Goal: Download file/media

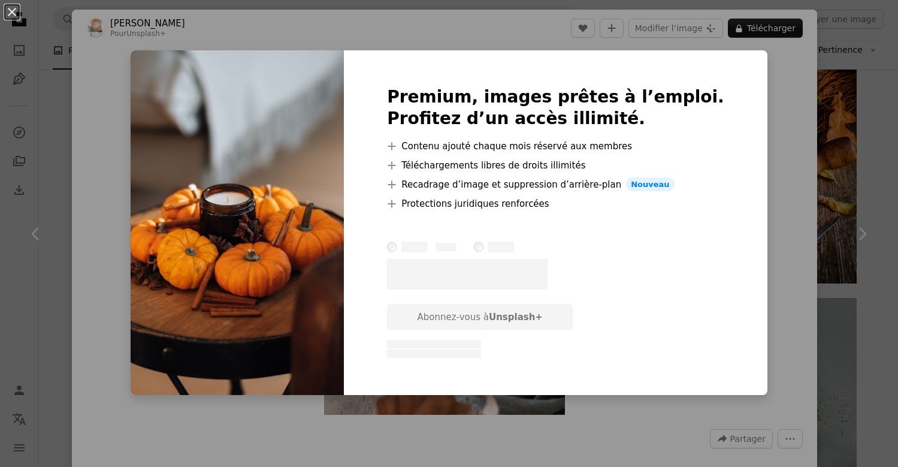
scroll to position [1758, 0]
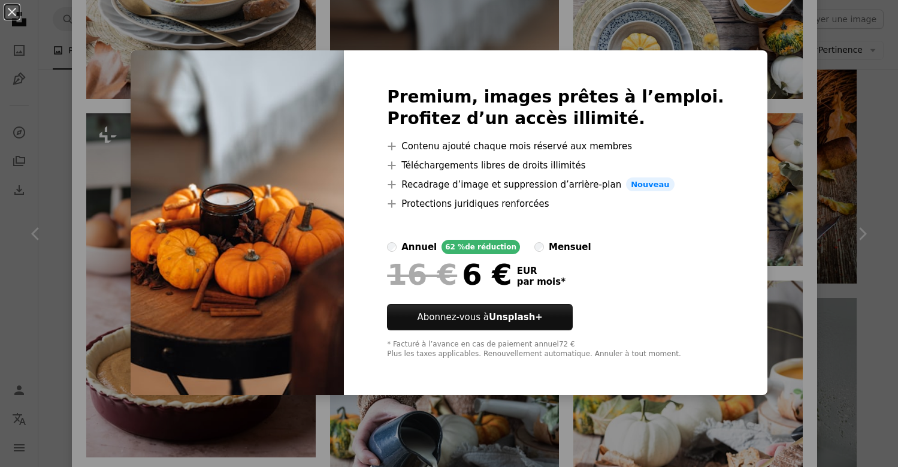
click at [780, 151] on div "An X shape Premium, images prêtes à l’emploi. Profitez d’un accès illimité. A p…" at bounding box center [449, 233] width 898 height 467
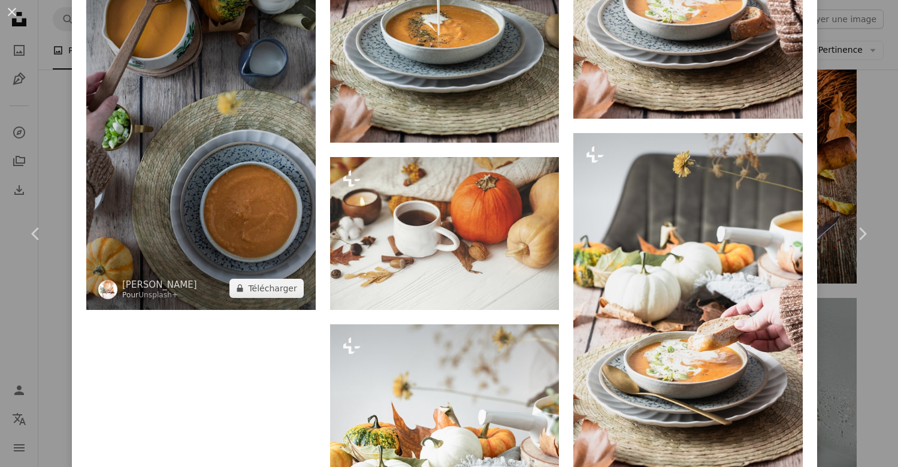
scroll to position [2299, 0]
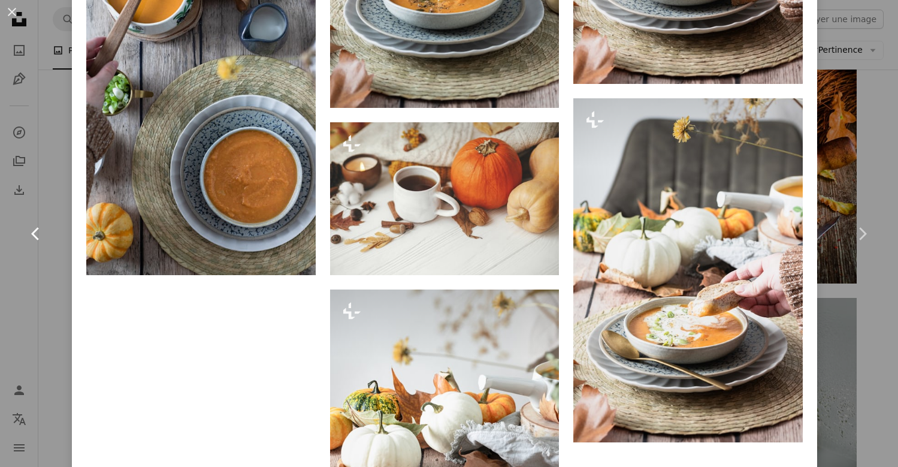
click at [58, 229] on link "Chevron left" at bounding box center [36, 233] width 72 height 115
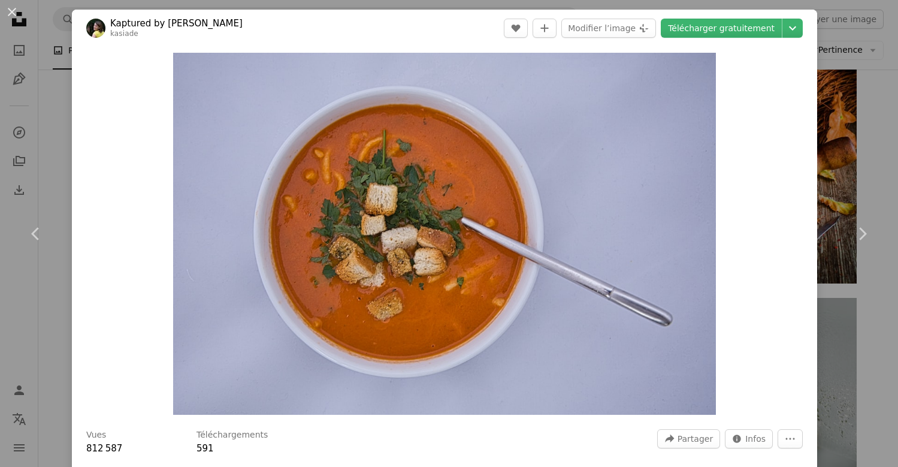
click at [59, 108] on div "An X shape Chevron left Chevron right Kaptured by Kasia kasiade A heart A plus …" at bounding box center [449, 233] width 898 height 467
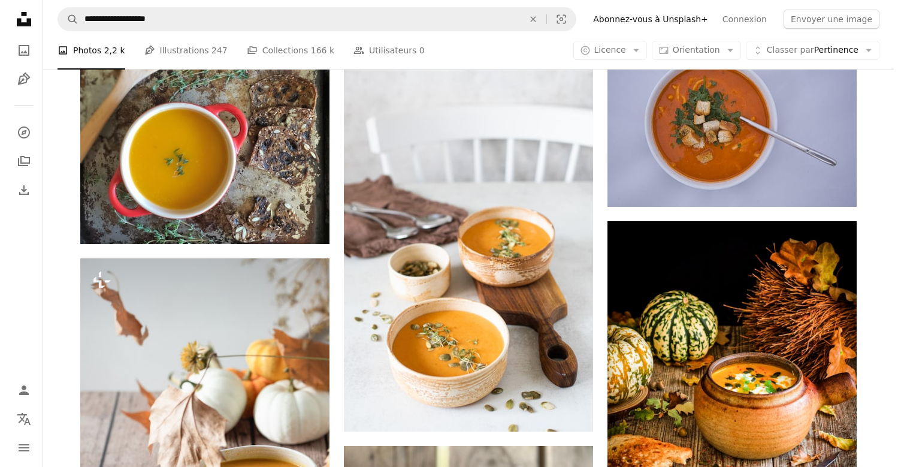
scroll to position [1365, 0]
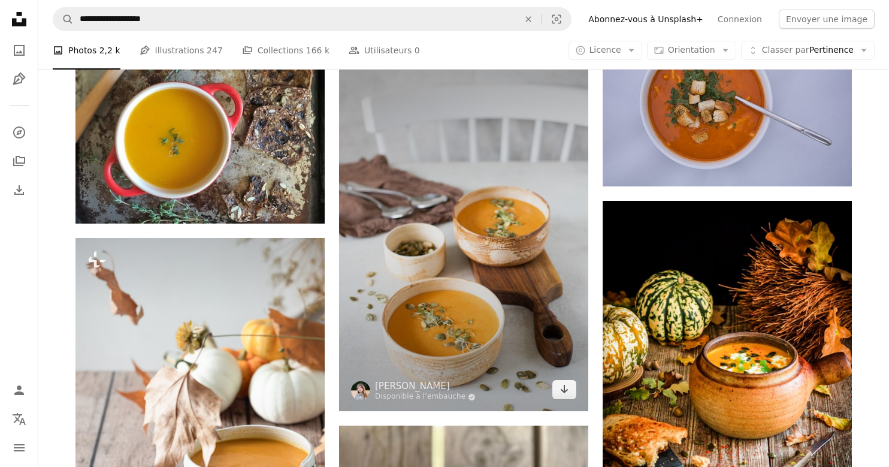
click at [505, 265] on img at bounding box center [463, 224] width 249 height 374
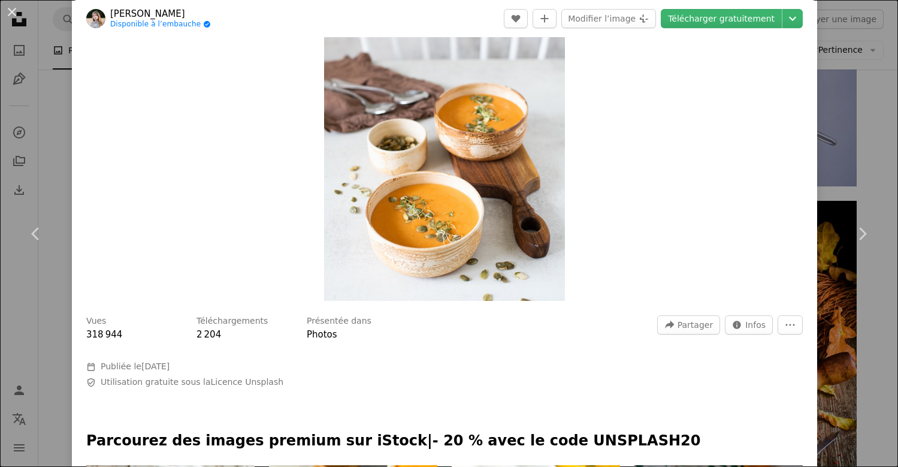
scroll to position [117, 0]
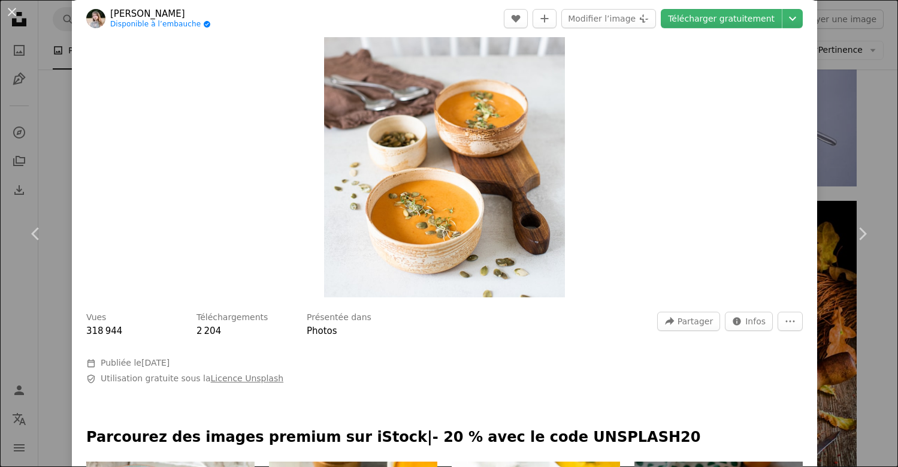
click at [244, 379] on link "Licence Unsplash" at bounding box center [247, 378] width 73 height 10
